Goal: Check status

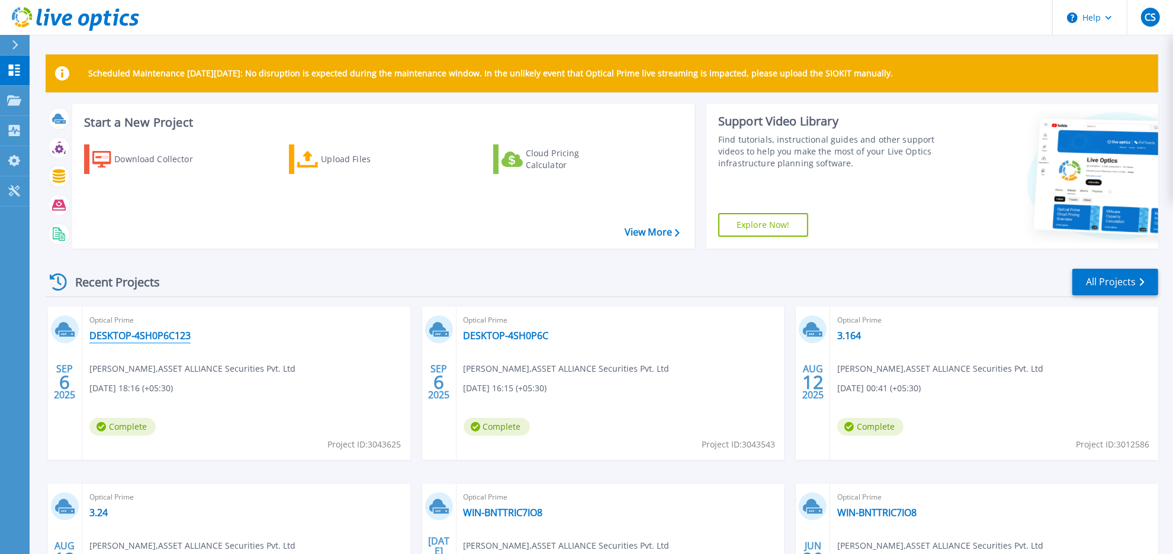
click at [129, 336] on link "DESKTOP-4SH0P6C123" at bounding box center [139, 336] width 101 height 12
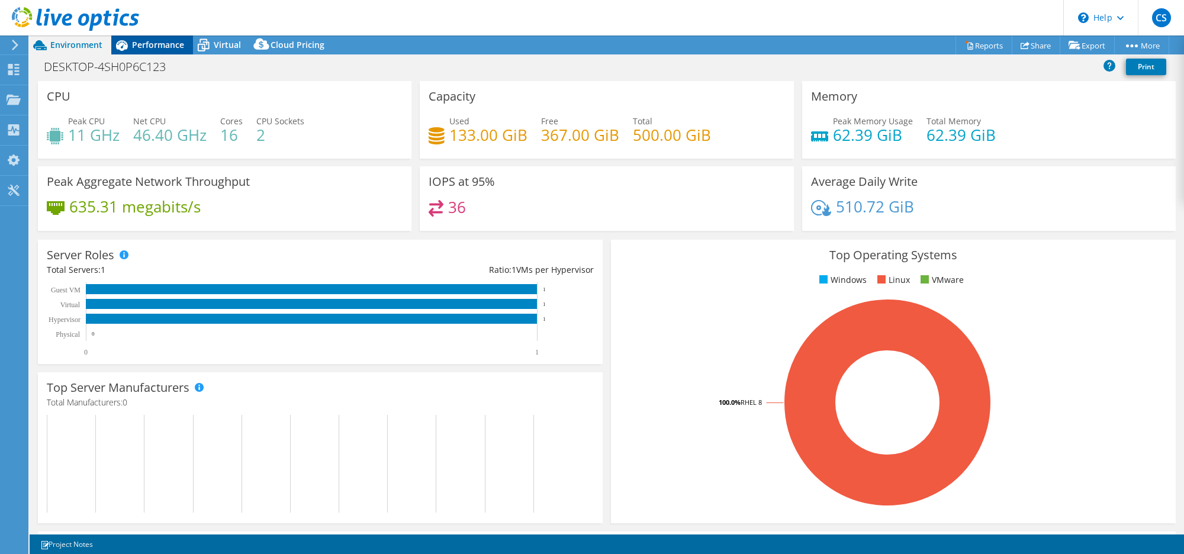
click at [166, 47] on span "Performance" at bounding box center [158, 44] width 52 height 11
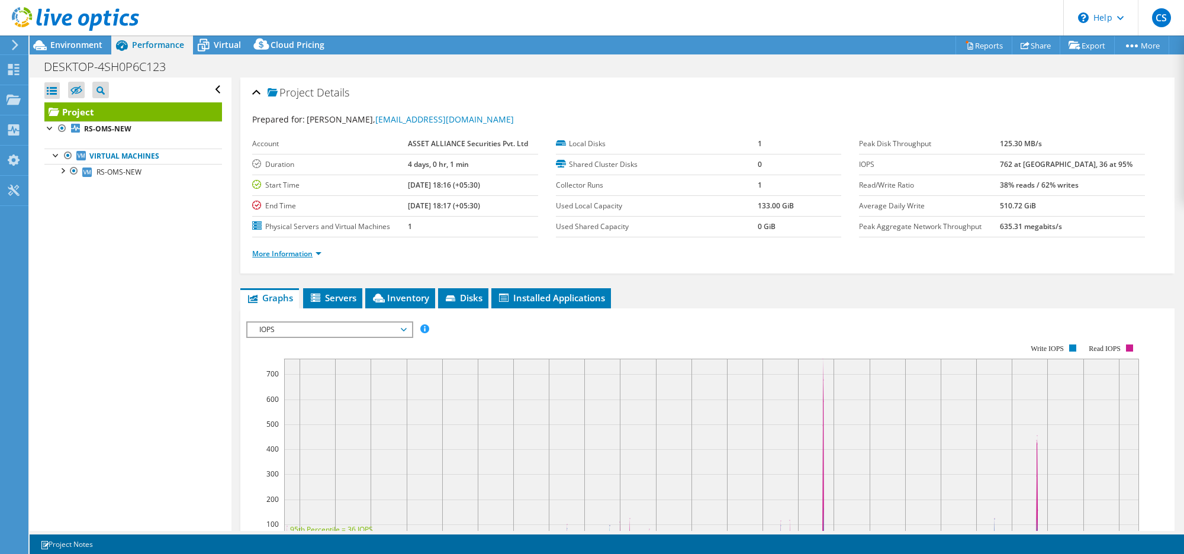
click at [256, 253] on link "More Information" at bounding box center [286, 254] width 69 height 10
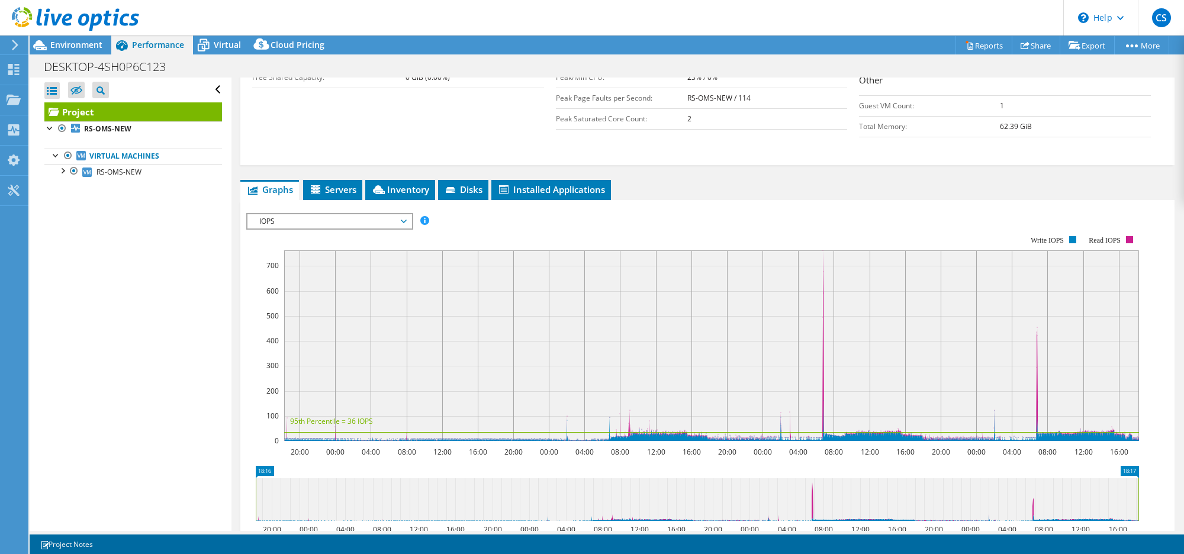
scroll to position [291, 0]
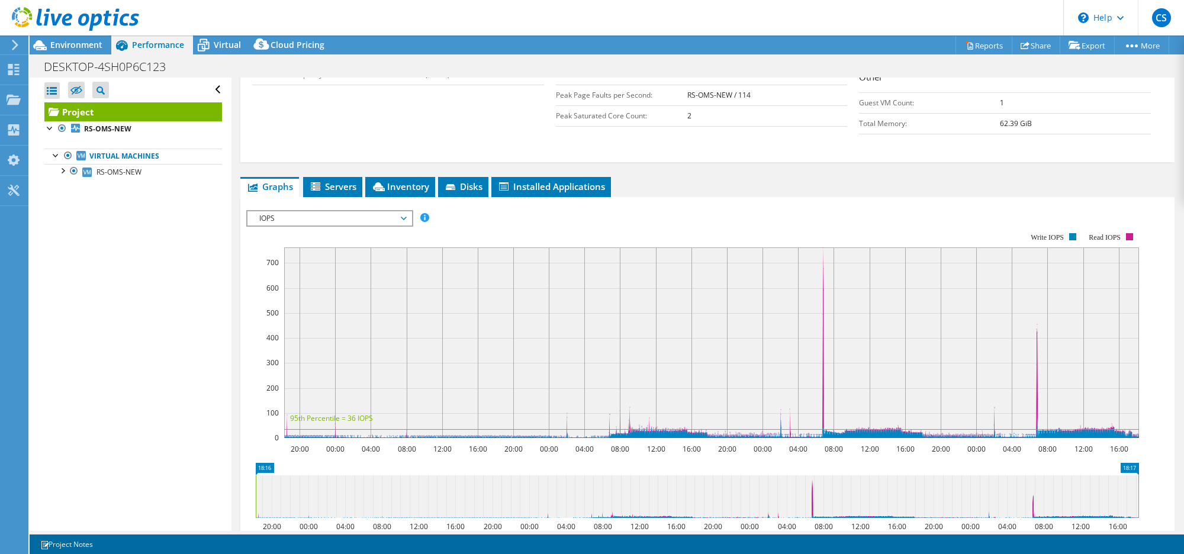
click at [389, 221] on span "IOPS" at bounding box center [329, 218] width 152 height 14
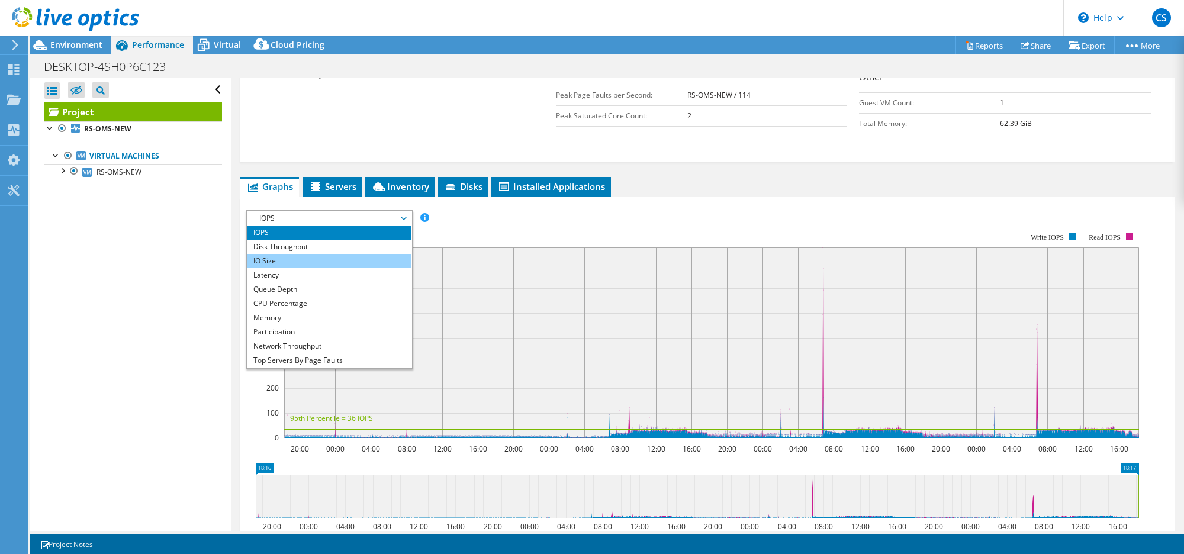
click at [297, 262] on li "IO Size" at bounding box center [329, 261] width 164 height 14
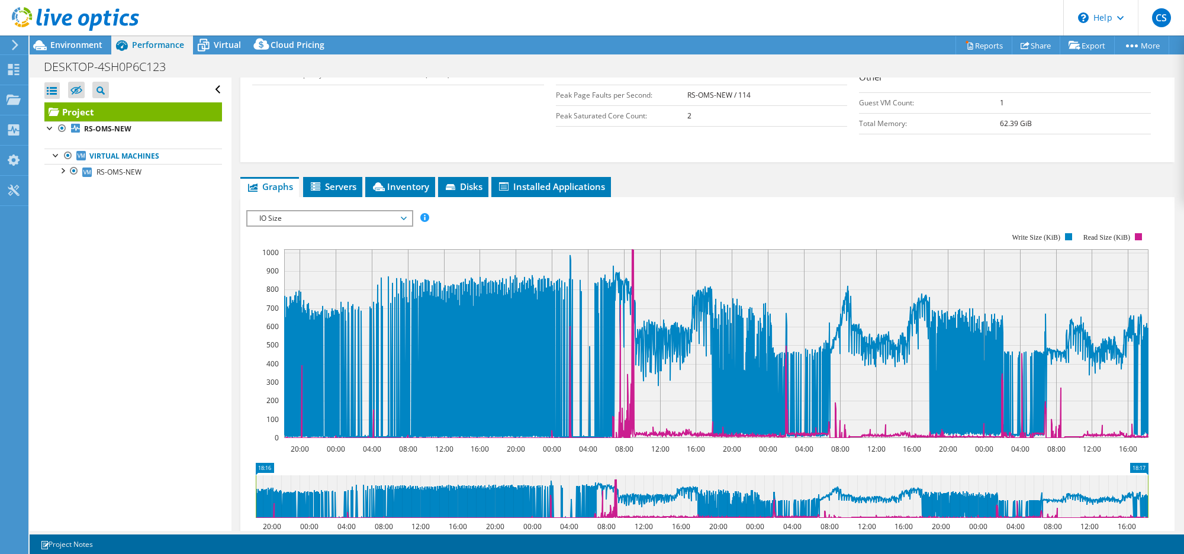
click at [407, 220] on span "IO Size" at bounding box center [329, 218] width 164 height 14
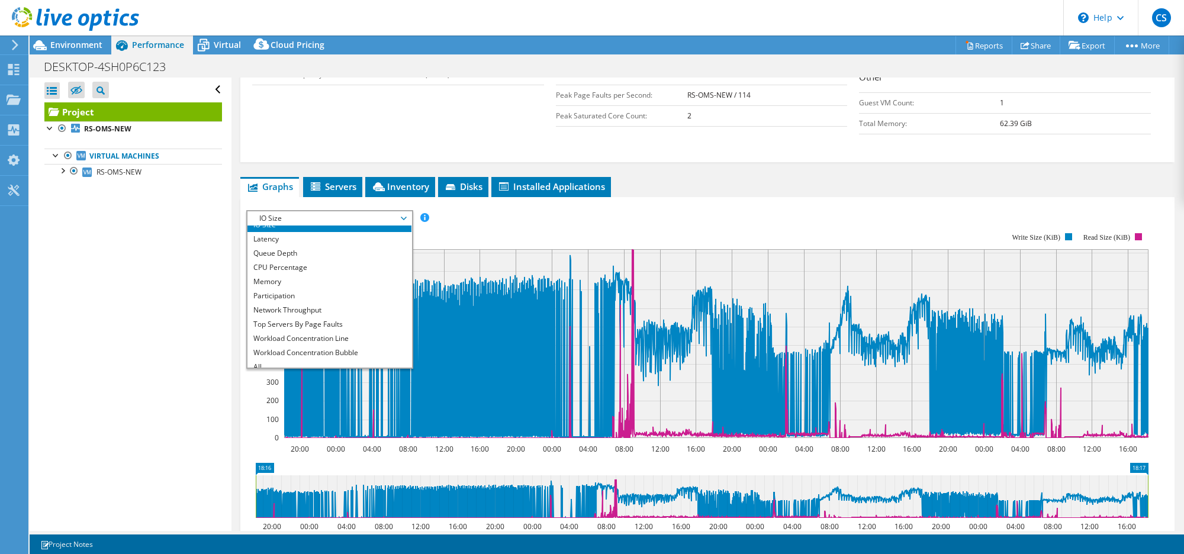
scroll to position [42, 0]
click at [274, 359] on li "All" at bounding box center [329, 361] width 164 height 14
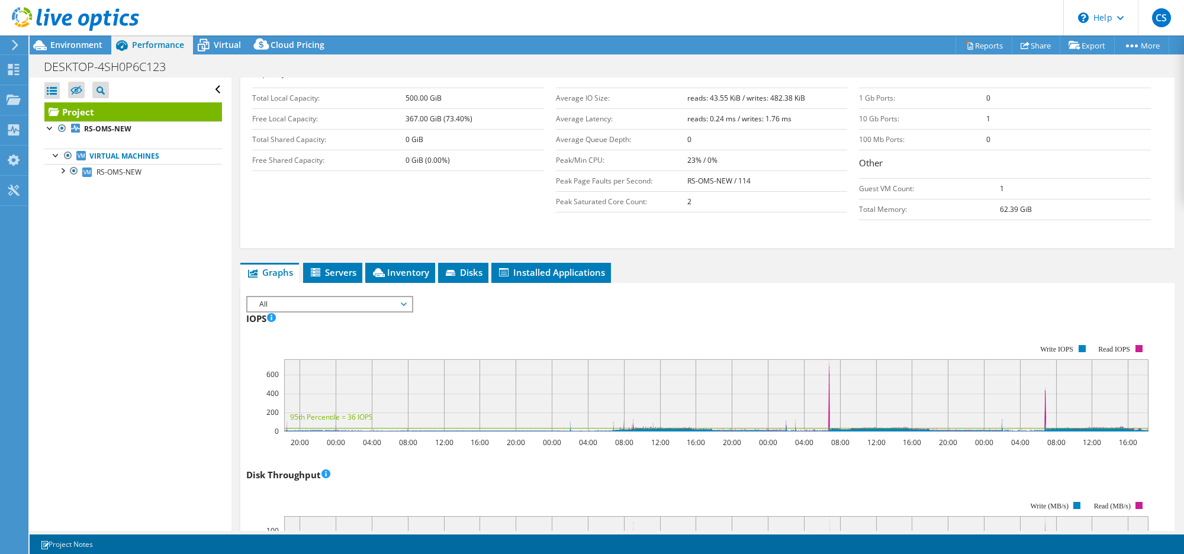
scroll to position [131, 0]
